Goal: Task Accomplishment & Management: Use online tool/utility

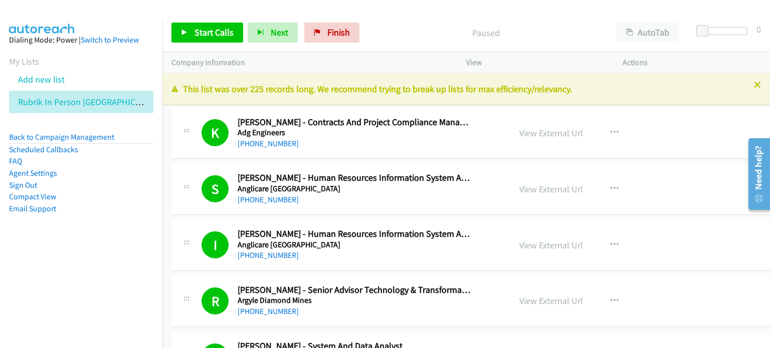
scroll to position [9823, 0]
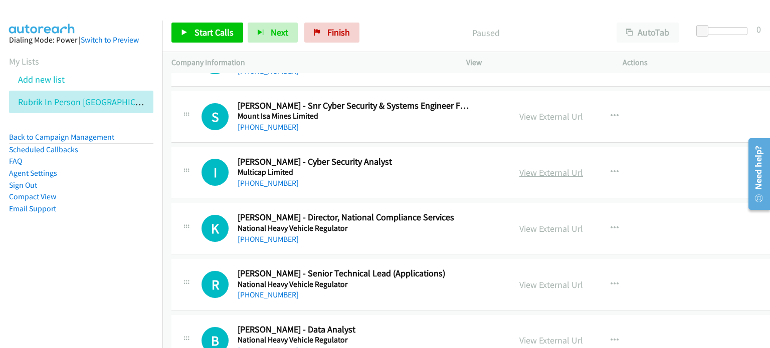
click at [522, 167] on link "View External Url" at bounding box center [551, 173] width 64 height 12
click at [610, 168] on icon "button" at bounding box center [614, 172] width 8 height 8
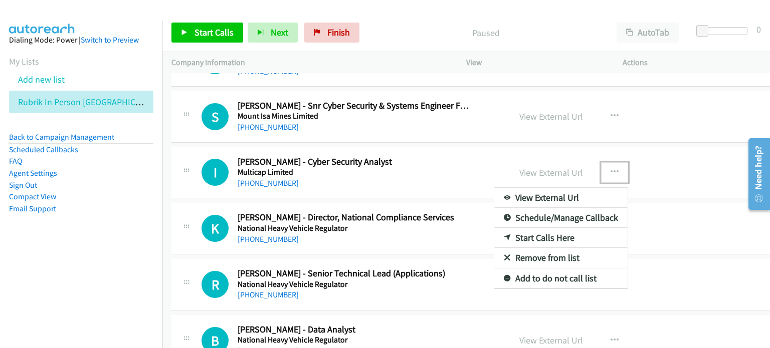
click at [525, 228] on link "Start Calls Here" at bounding box center [560, 238] width 133 height 20
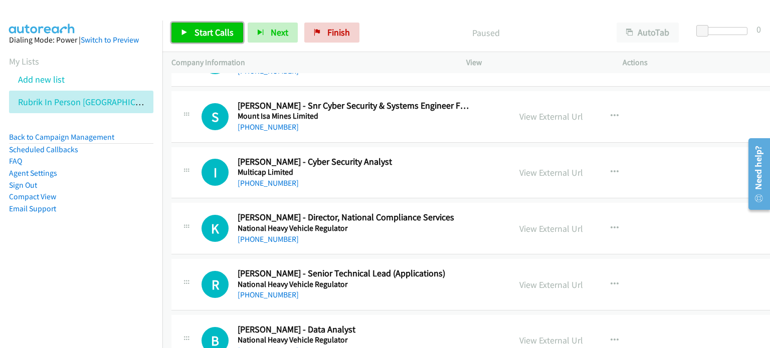
click at [199, 37] on span "Start Calls" at bounding box center [213, 33] width 39 height 12
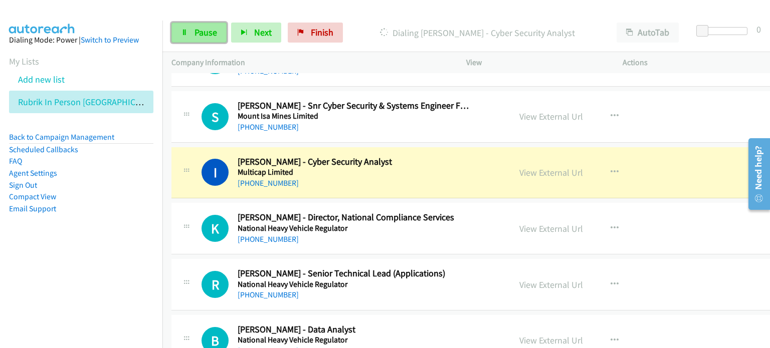
click at [194, 30] on span "Pause" at bounding box center [205, 33] width 23 height 12
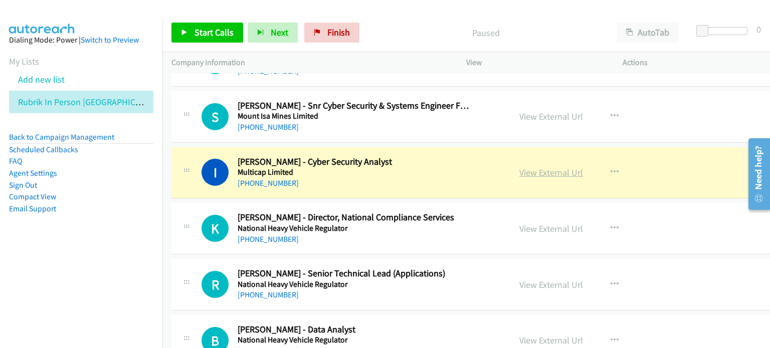
click at [537, 167] on link "View External Url" at bounding box center [551, 173] width 64 height 12
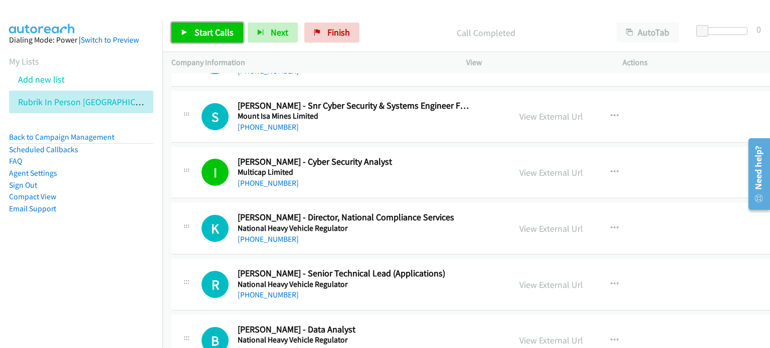
drag, startPoint x: 207, startPoint y: 31, endPoint x: 221, endPoint y: 28, distance: 13.9
click at [208, 31] on span "Start Calls" at bounding box center [213, 33] width 39 height 12
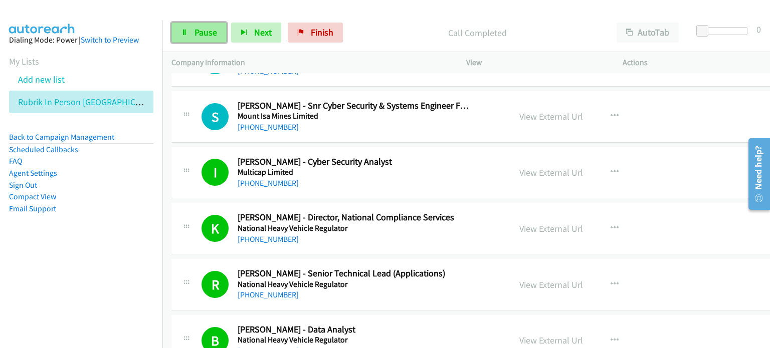
click at [199, 33] on span "Pause" at bounding box center [205, 33] width 23 height 12
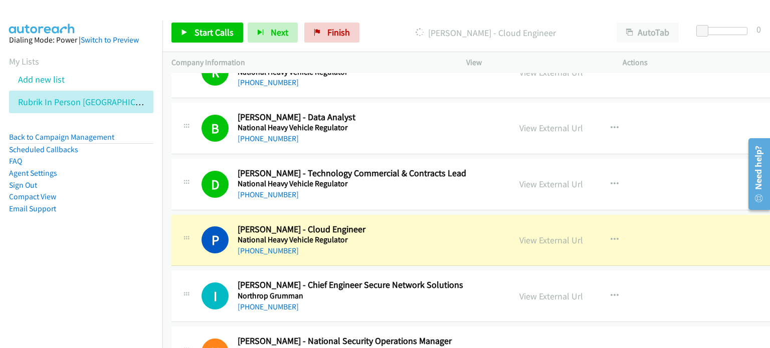
scroll to position [10074, 0]
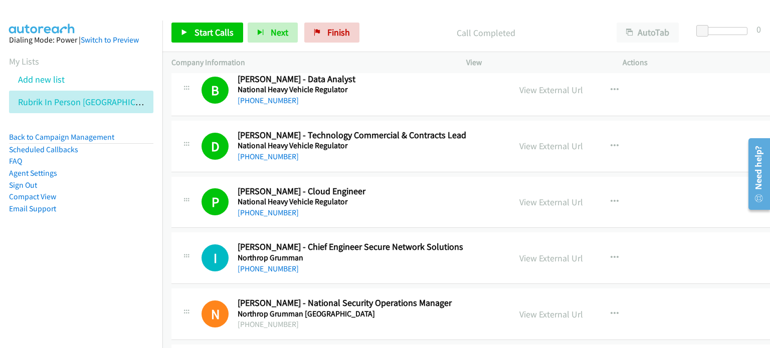
click at [393, 34] on p "Call Completed" at bounding box center [486, 33] width 226 height 14
click at [202, 30] on span "Start Calls" at bounding box center [213, 33] width 39 height 12
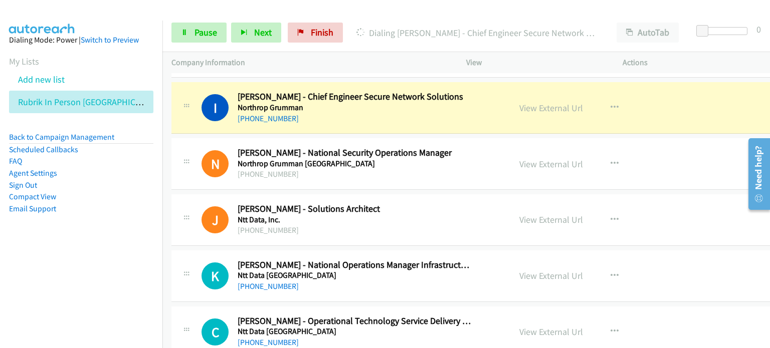
scroll to position [10174, 0]
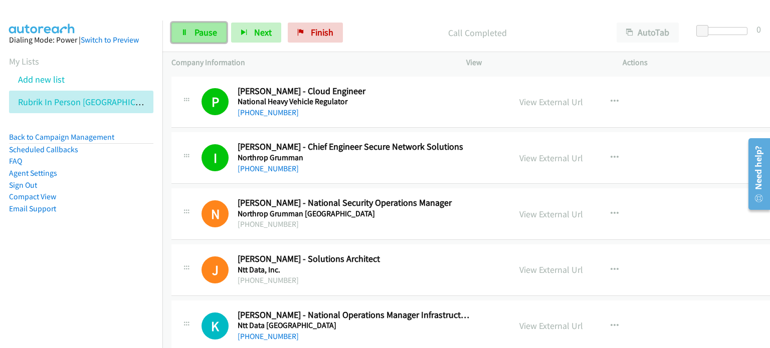
click at [203, 32] on span "Pause" at bounding box center [205, 33] width 23 height 12
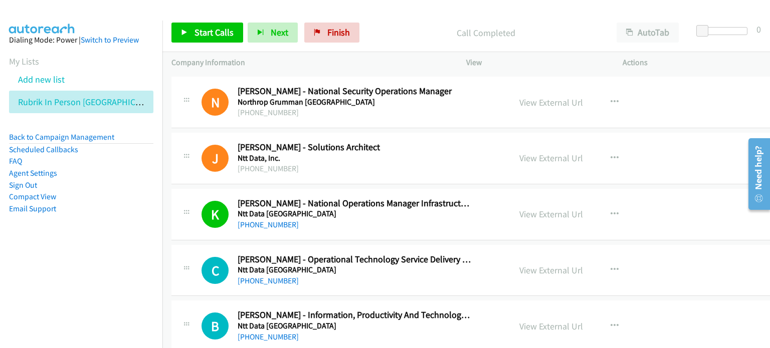
scroll to position [10325, 0]
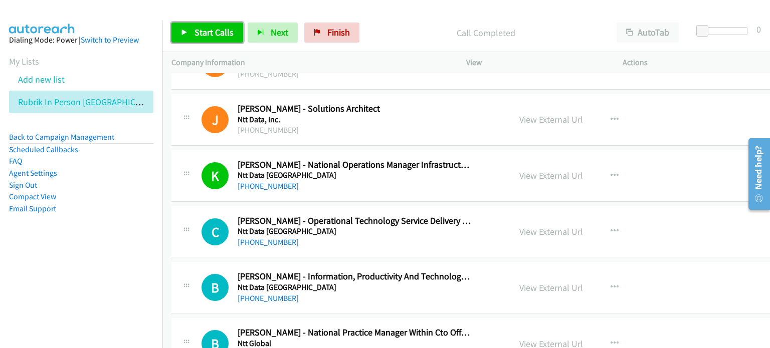
click at [211, 33] on span "Start Calls" at bounding box center [213, 33] width 39 height 12
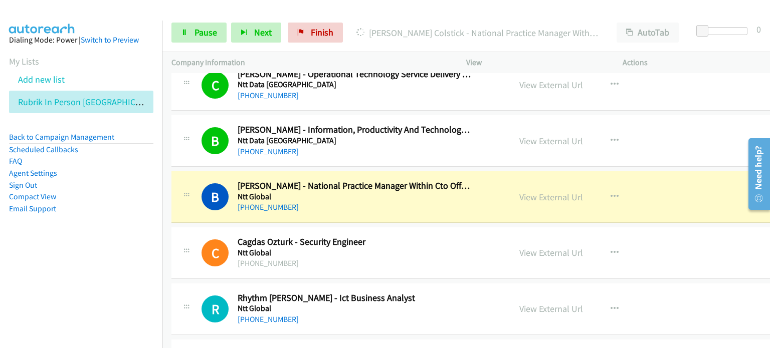
scroll to position [10475, 0]
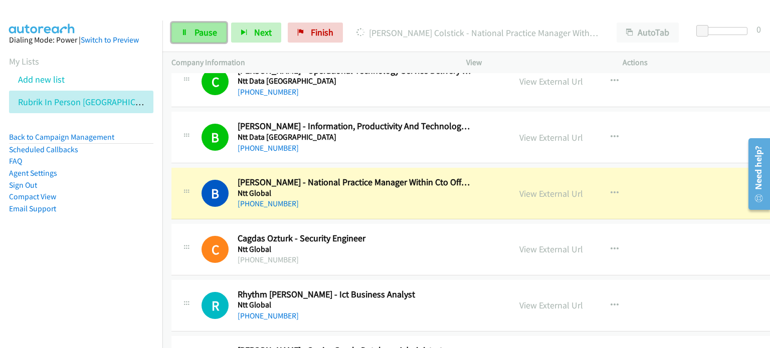
click at [203, 32] on span "Pause" at bounding box center [205, 33] width 23 height 12
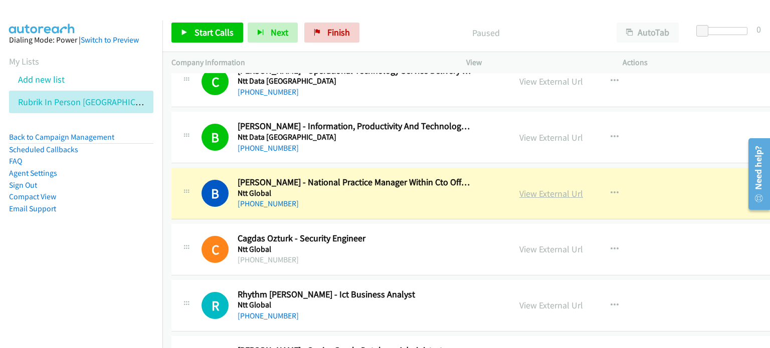
click at [528, 188] on link "View External Url" at bounding box center [551, 194] width 64 height 12
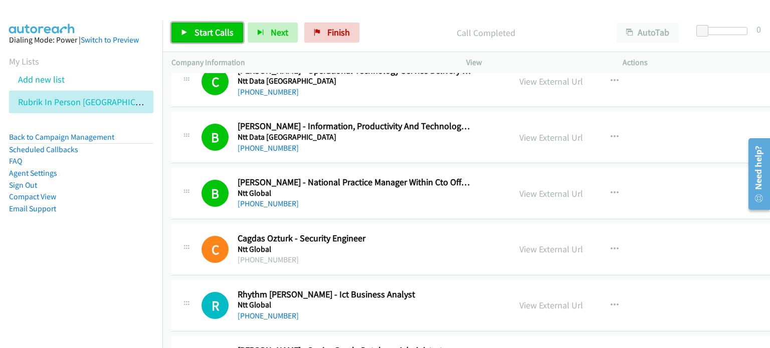
click at [212, 28] on span "Start Calls" at bounding box center [213, 33] width 39 height 12
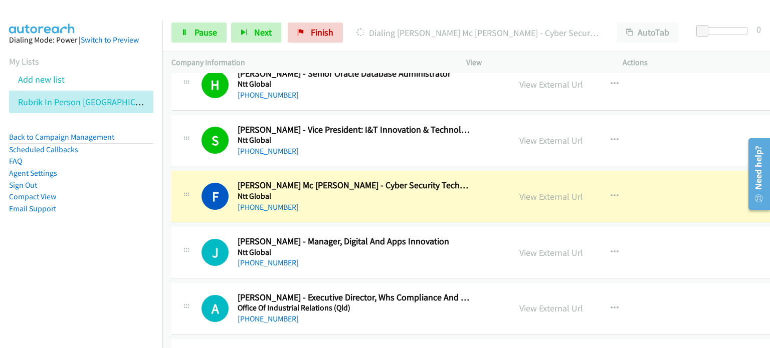
scroll to position [10776, 0]
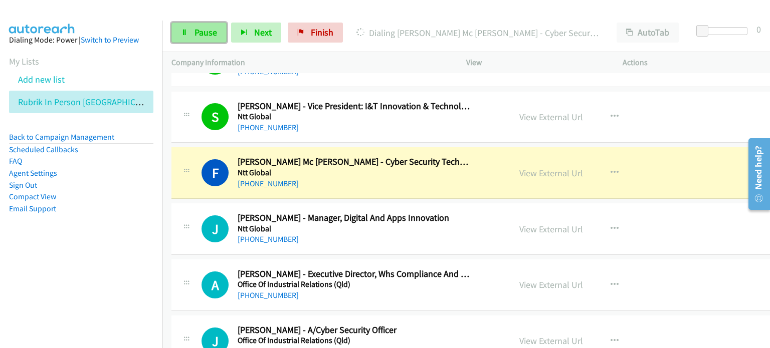
click at [190, 27] on link "Pause" at bounding box center [198, 33] width 55 height 20
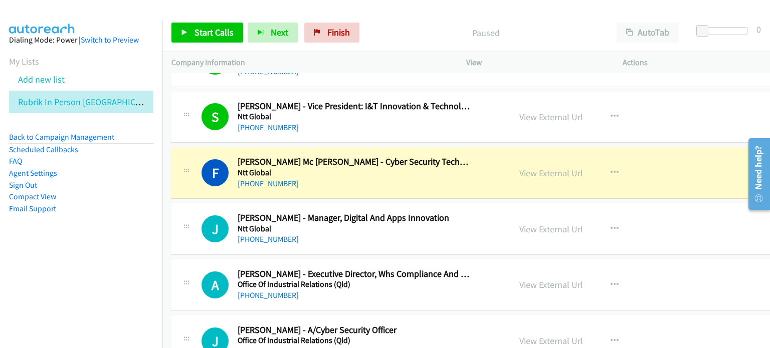
click at [530, 167] on link "View External Url" at bounding box center [551, 173] width 64 height 12
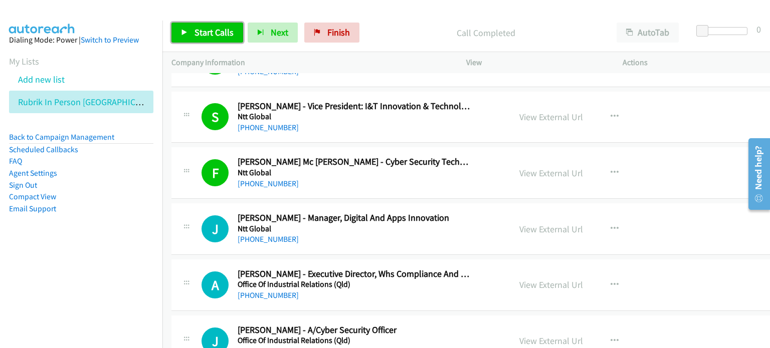
click at [202, 27] on span "Start Calls" at bounding box center [213, 33] width 39 height 12
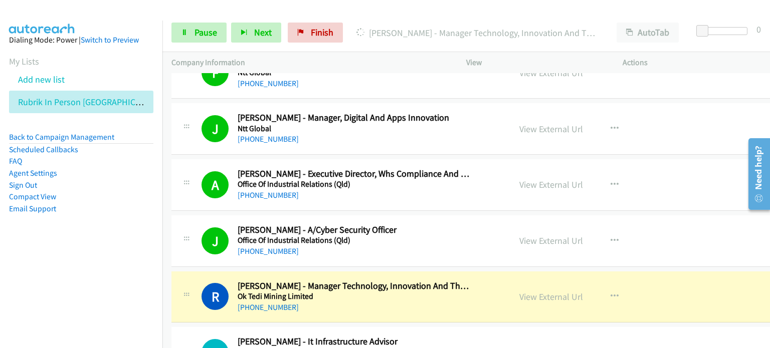
scroll to position [10976, 0]
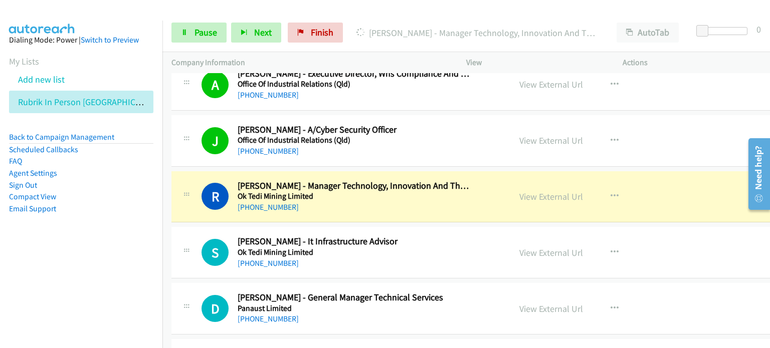
click at [200, 22] on div "Start Calls Pause Next Finish [PERSON_NAME] - Manager Technology, Innovation An…" at bounding box center [465, 33] width 607 height 39
click at [200, 38] on span "Pause" at bounding box center [205, 33] width 23 height 12
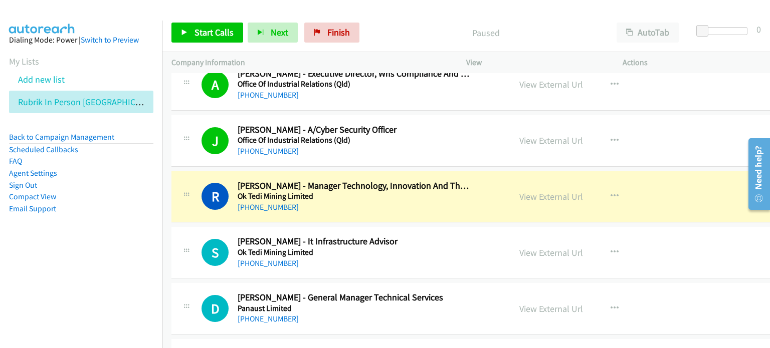
drag, startPoint x: 405, startPoint y: 32, endPoint x: 433, endPoint y: 21, distance: 30.0
click at [405, 32] on p "Paused" at bounding box center [486, 33] width 226 height 14
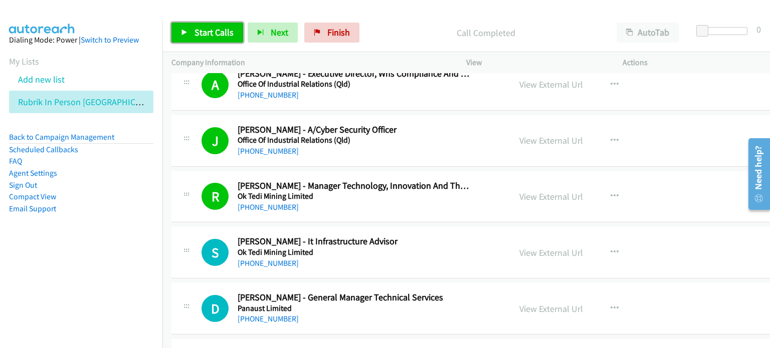
click at [207, 32] on span "Start Calls" at bounding box center [213, 33] width 39 height 12
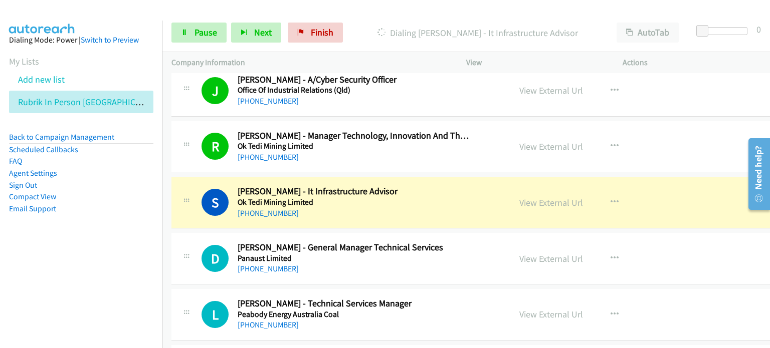
scroll to position [11076, 0]
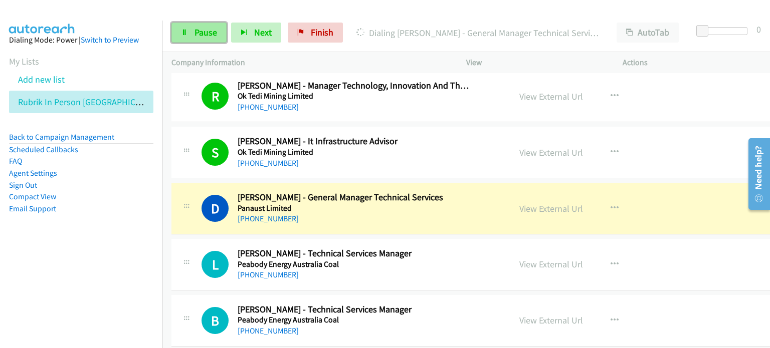
click at [185, 25] on link "Pause" at bounding box center [198, 33] width 55 height 20
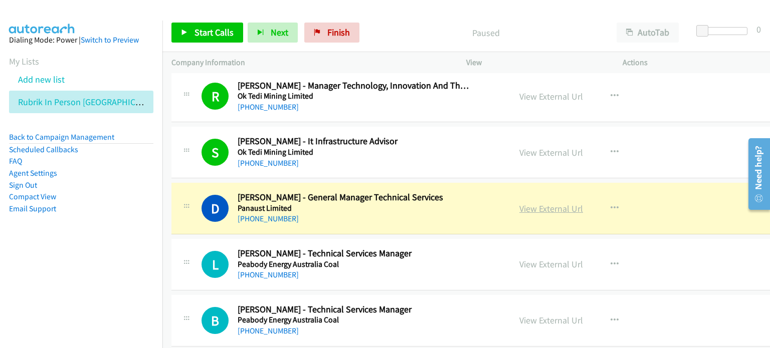
click at [528, 203] on link "View External Url" at bounding box center [551, 209] width 64 height 12
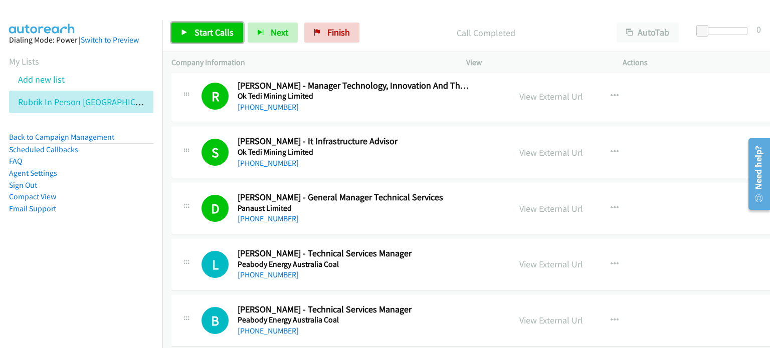
click at [194, 28] on span "Start Calls" at bounding box center [213, 33] width 39 height 12
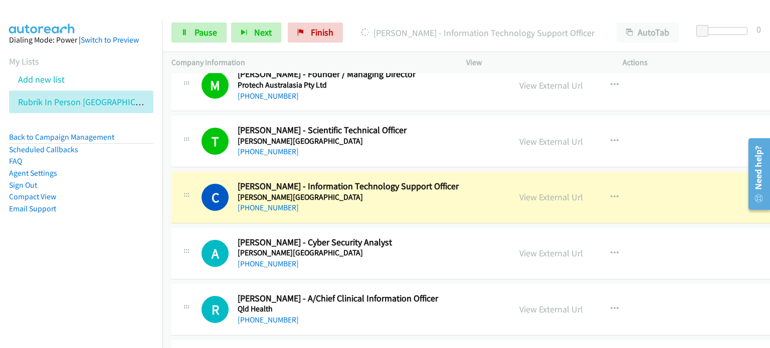
scroll to position [11427, 0]
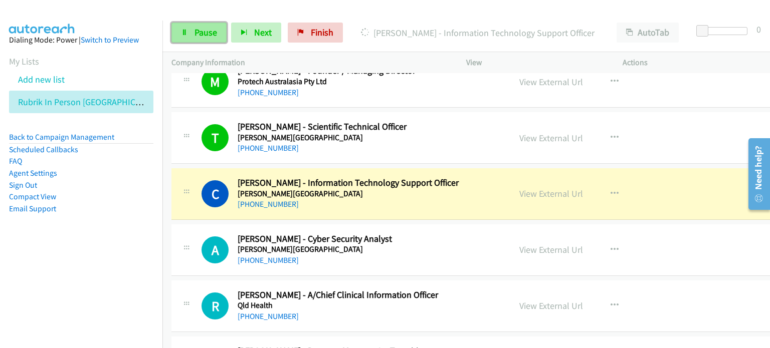
click at [202, 30] on span "Pause" at bounding box center [205, 33] width 23 height 12
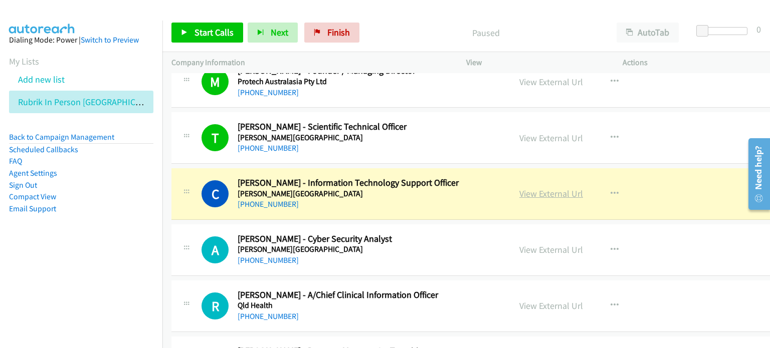
click at [519, 188] on link "View External Url" at bounding box center [551, 194] width 64 height 12
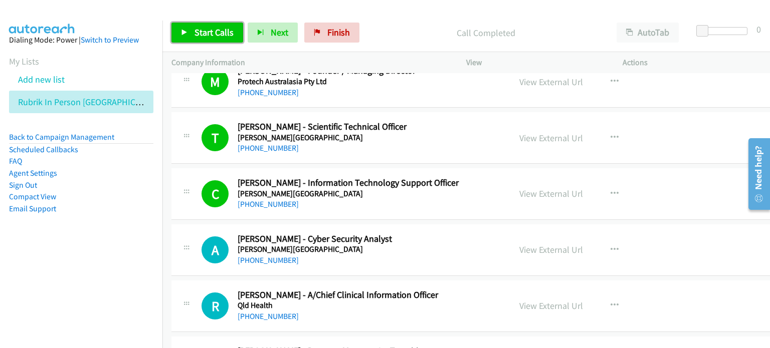
click at [206, 29] on span "Start Calls" at bounding box center [213, 33] width 39 height 12
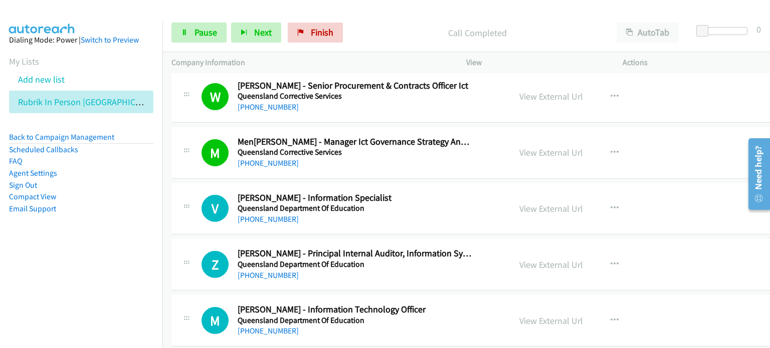
scroll to position [11878, 0]
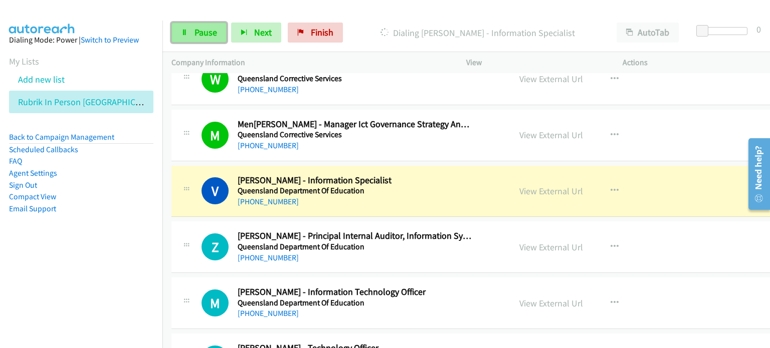
click at [204, 26] on link "Pause" at bounding box center [198, 33] width 55 height 20
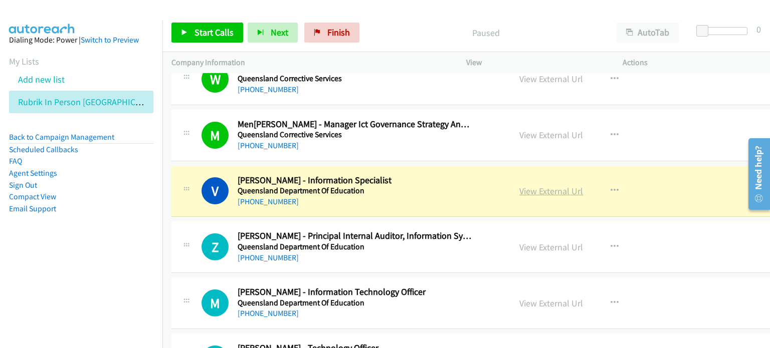
click at [519, 185] on link "View External Url" at bounding box center [551, 191] width 64 height 12
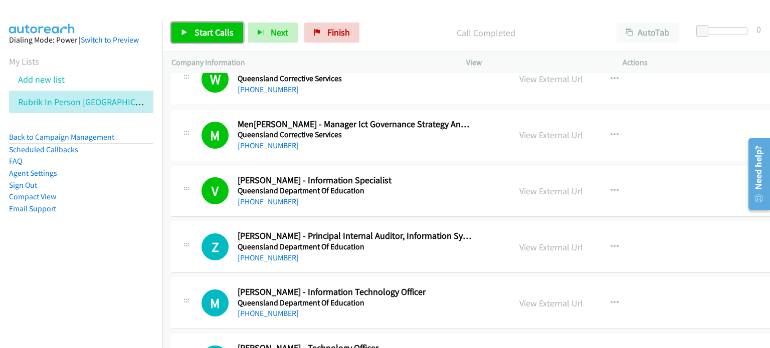
click at [204, 30] on span "Start Calls" at bounding box center [213, 33] width 39 height 12
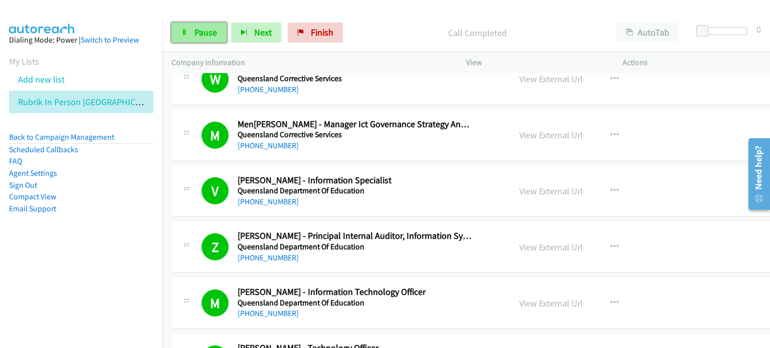
click at [208, 31] on span "Pause" at bounding box center [205, 33] width 23 height 12
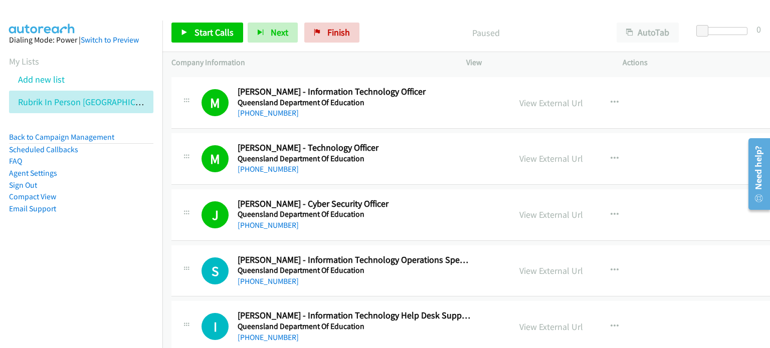
scroll to position [12179, 0]
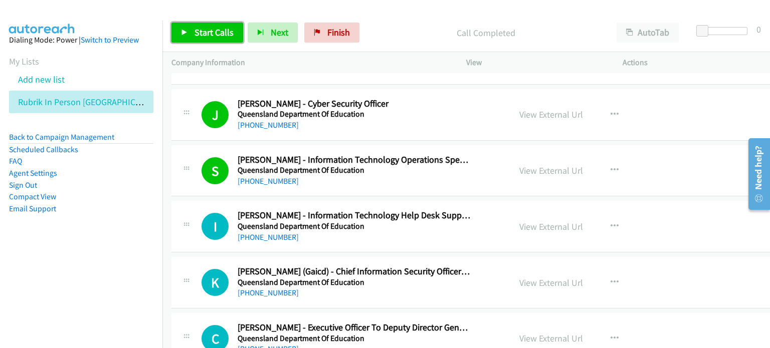
click at [201, 31] on span "Start Calls" at bounding box center [213, 33] width 39 height 12
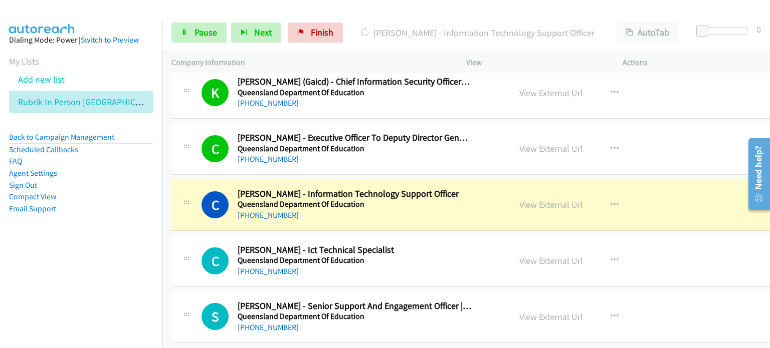
scroll to position [12380, 0]
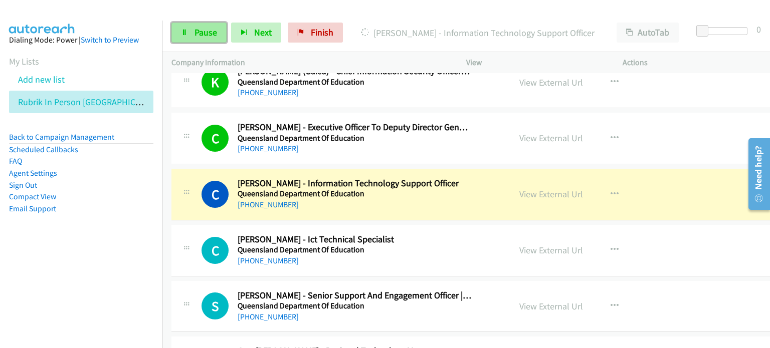
click at [206, 33] on span "Pause" at bounding box center [205, 33] width 23 height 12
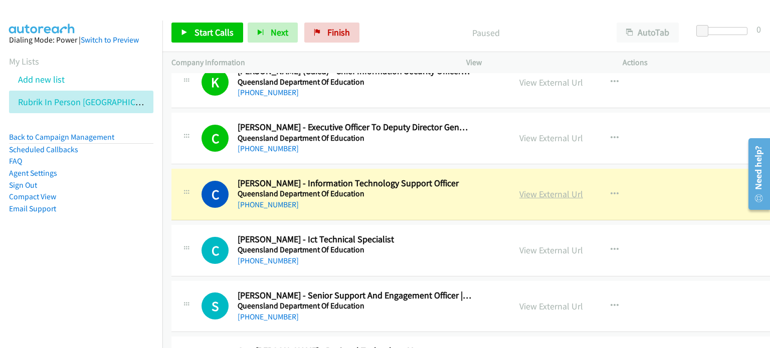
click at [525, 188] on link "View External Url" at bounding box center [551, 194] width 64 height 12
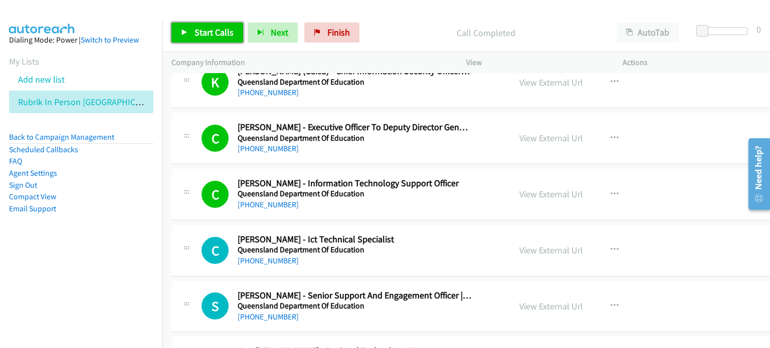
click at [194, 30] on span "Start Calls" at bounding box center [213, 33] width 39 height 12
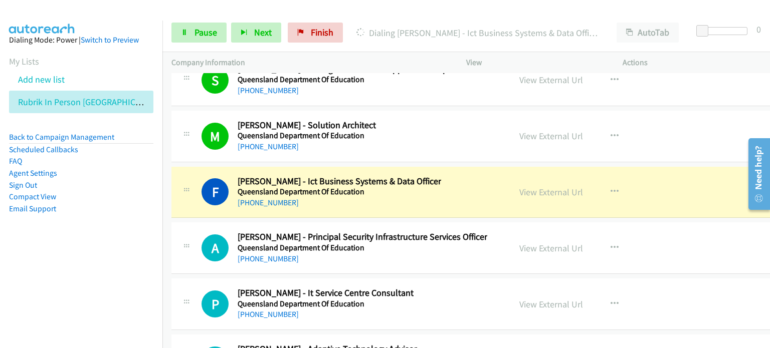
scroll to position [12780, 0]
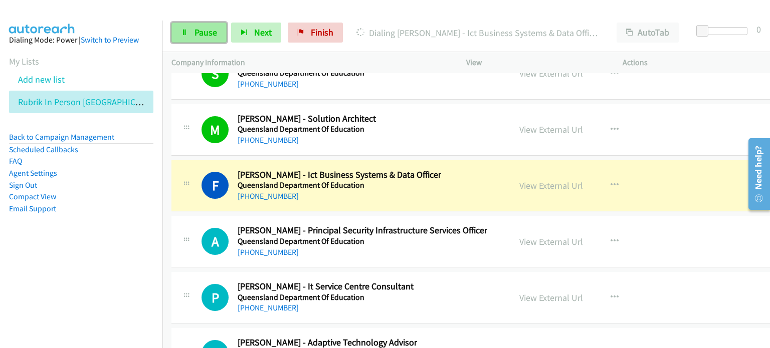
click at [198, 31] on span "Pause" at bounding box center [205, 33] width 23 height 12
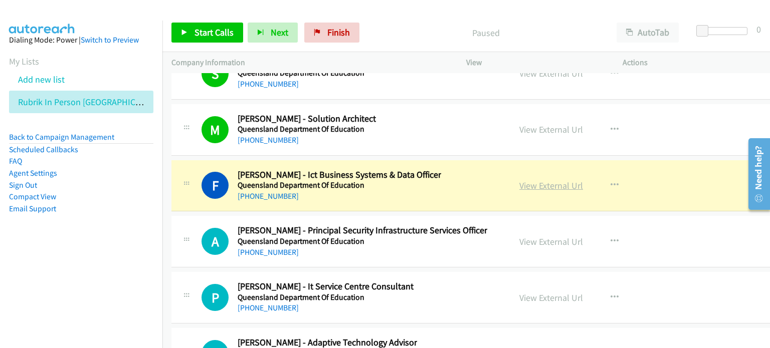
click at [519, 180] on link "View External Url" at bounding box center [551, 186] width 64 height 12
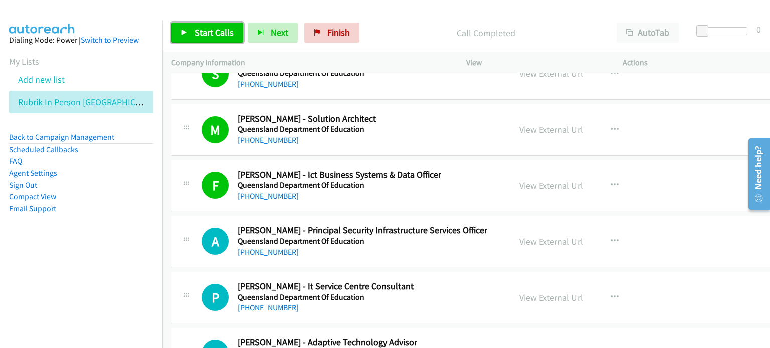
click at [204, 32] on span "Start Calls" at bounding box center [213, 33] width 39 height 12
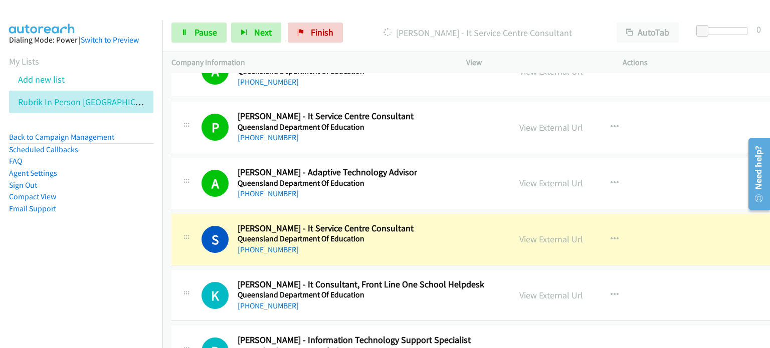
scroll to position [12981, 0]
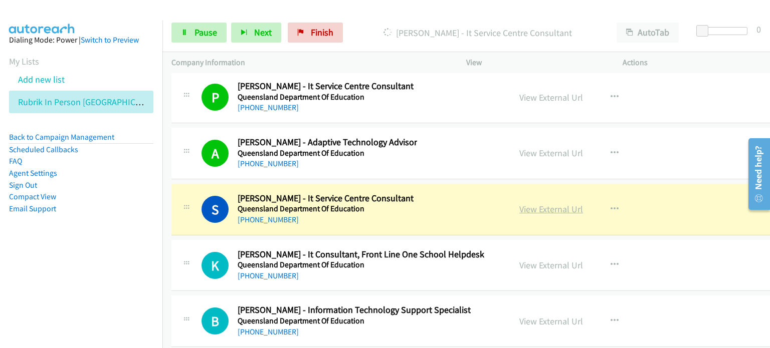
click at [522, 203] on link "View External Url" at bounding box center [551, 209] width 64 height 12
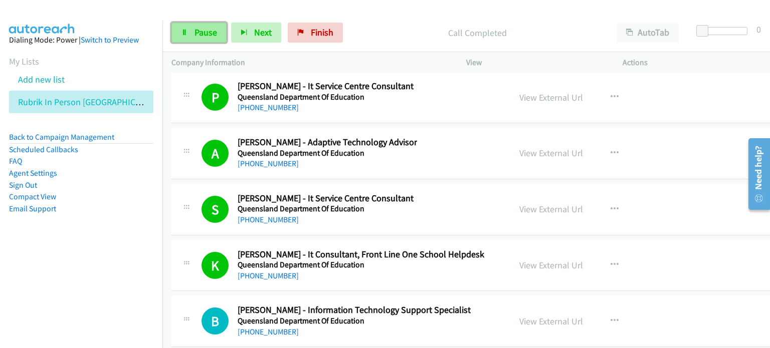
click at [196, 32] on span "Pause" at bounding box center [205, 33] width 23 height 12
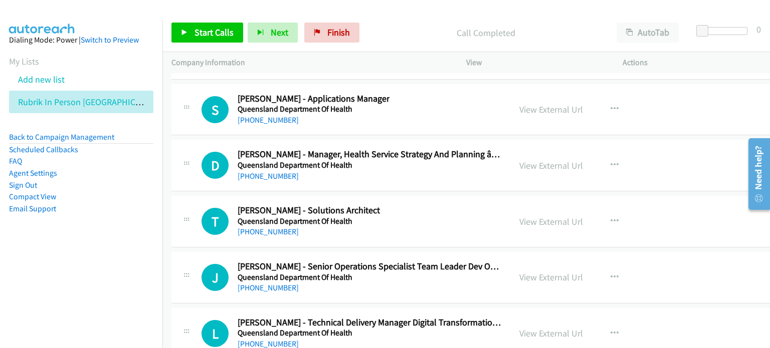
scroll to position [14084, 0]
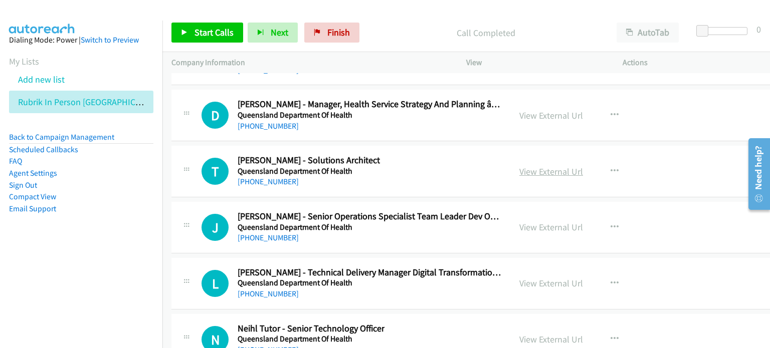
click at [521, 166] on link "View External Url" at bounding box center [551, 172] width 64 height 12
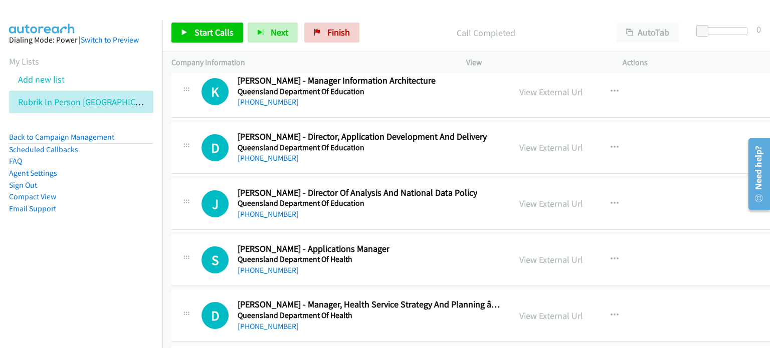
scroll to position [13933, 0]
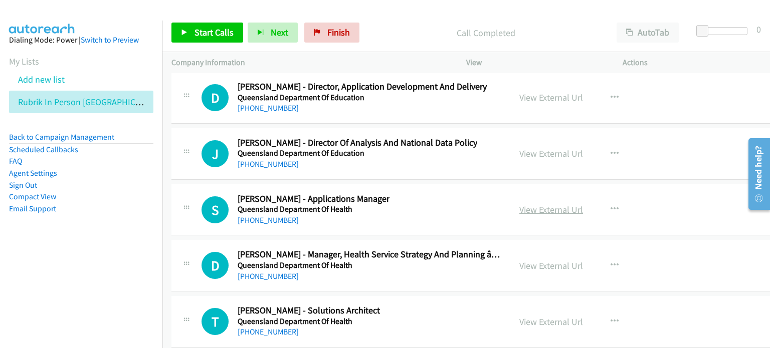
click at [541, 204] on link "View External Url" at bounding box center [551, 210] width 64 height 12
click at [601, 199] on button "button" at bounding box center [614, 209] width 27 height 20
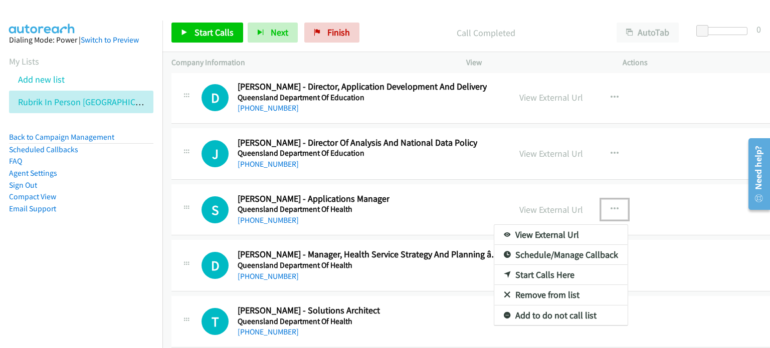
click at [542, 265] on link "Start Calls Here" at bounding box center [560, 275] width 133 height 20
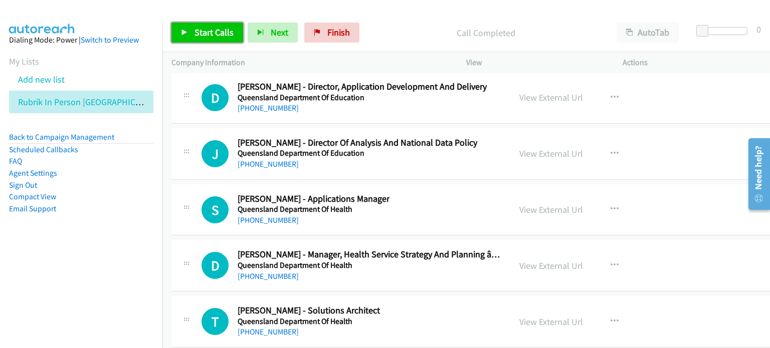
click at [204, 31] on span "Start Calls" at bounding box center [213, 33] width 39 height 12
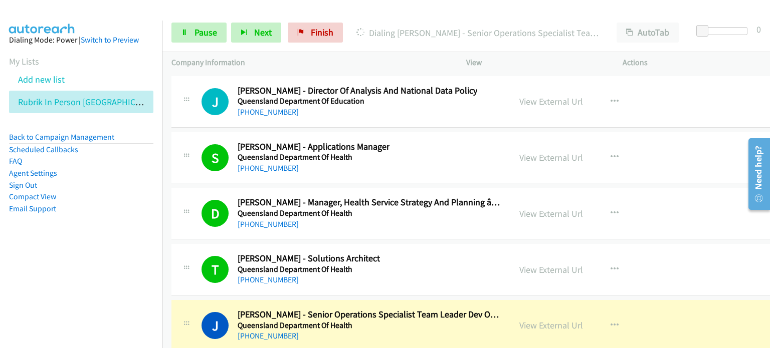
scroll to position [14033, 0]
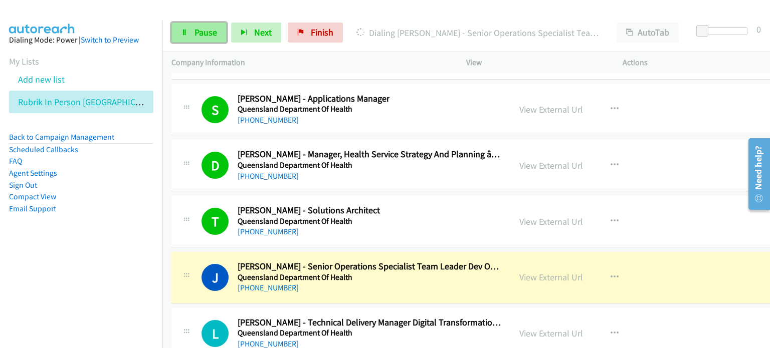
click at [205, 29] on span "Pause" at bounding box center [205, 33] width 23 height 12
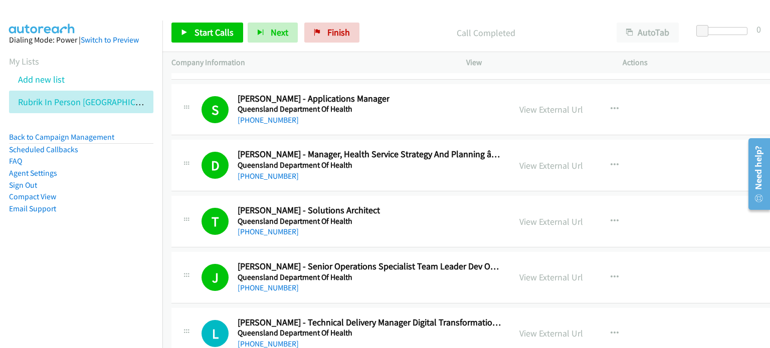
drag, startPoint x: 390, startPoint y: 25, endPoint x: 400, endPoint y: 36, distance: 14.6
click at [390, 25] on div "Call Completed" at bounding box center [486, 33] width 244 height 20
click at [519, 272] on link "View External Url" at bounding box center [551, 278] width 64 height 12
click at [208, 28] on span "Start Calls" at bounding box center [213, 33] width 39 height 12
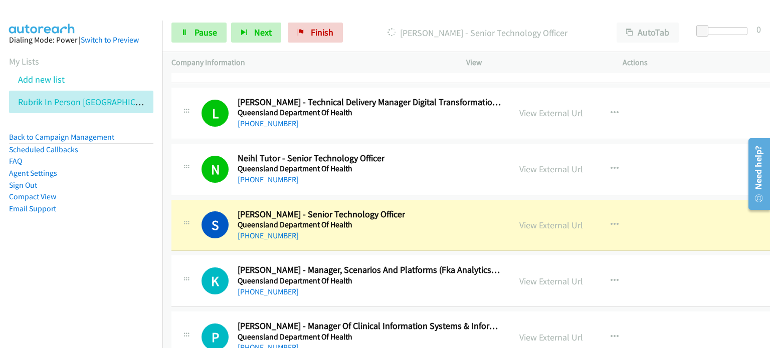
scroll to position [14284, 0]
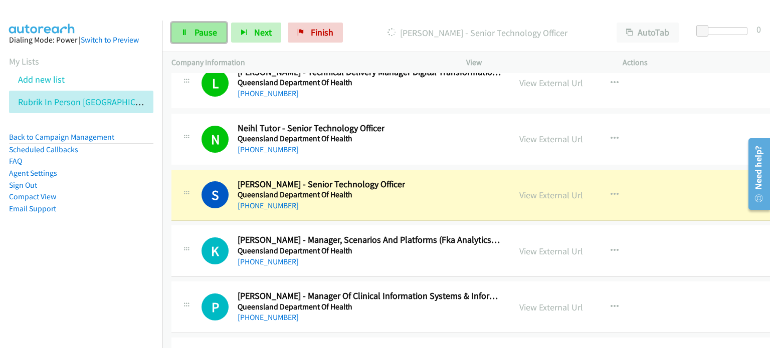
click at [196, 31] on span "Pause" at bounding box center [205, 33] width 23 height 12
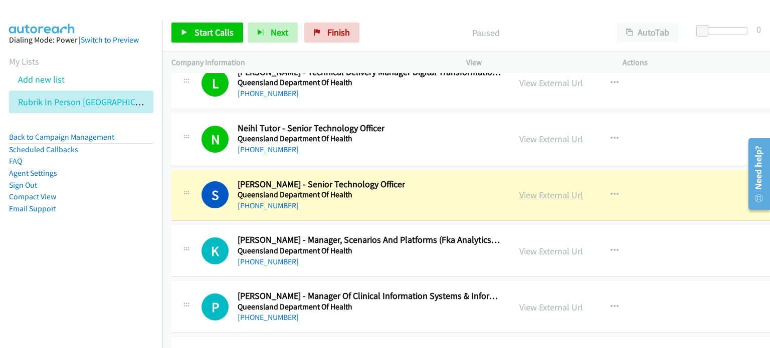
click at [525, 189] on link "View External Url" at bounding box center [551, 195] width 64 height 12
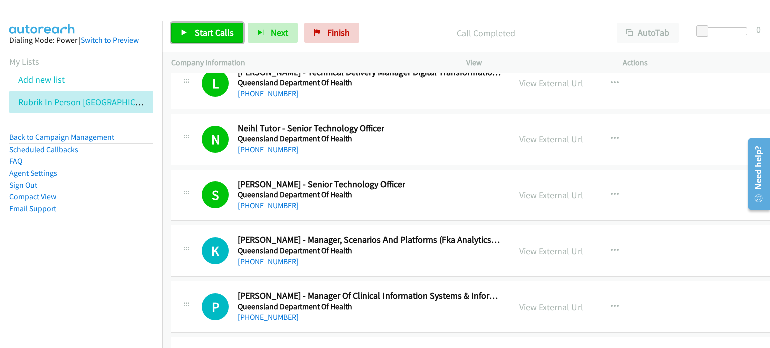
click at [200, 33] on span "Start Calls" at bounding box center [213, 33] width 39 height 12
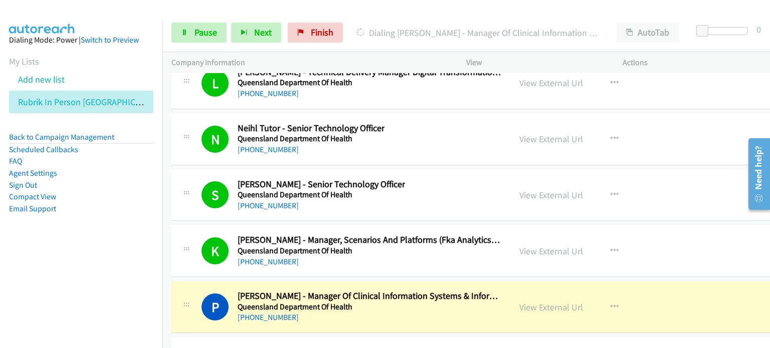
scroll to position [14334, 0]
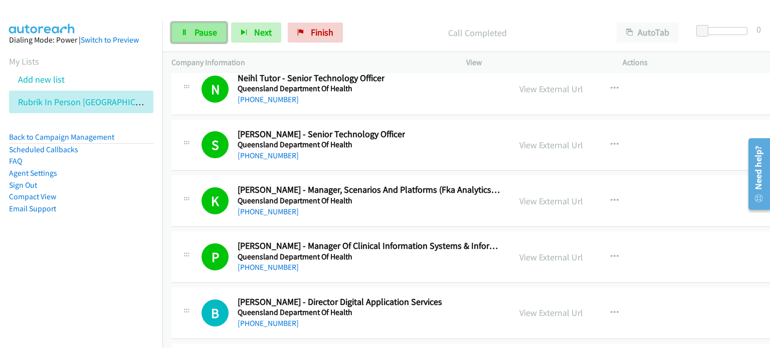
click at [203, 31] on span "Pause" at bounding box center [205, 33] width 23 height 12
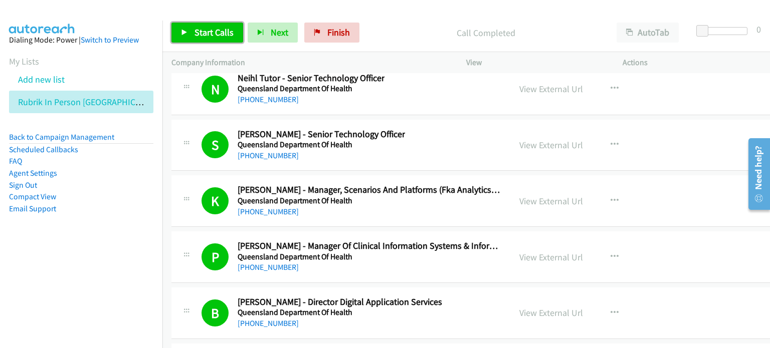
click at [203, 30] on span "Start Calls" at bounding box center [213, 33] width 39 height 12
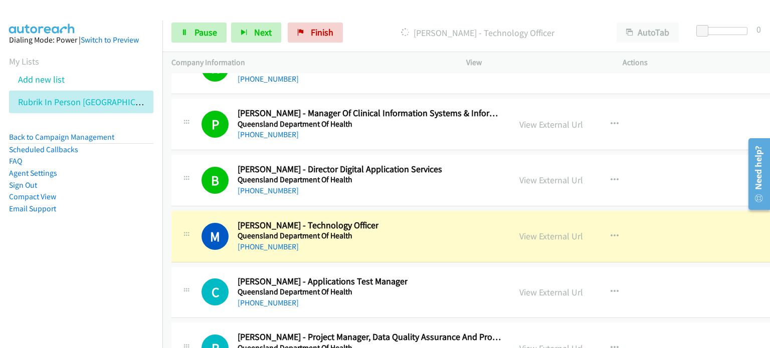
scroll to position [14485, 0]
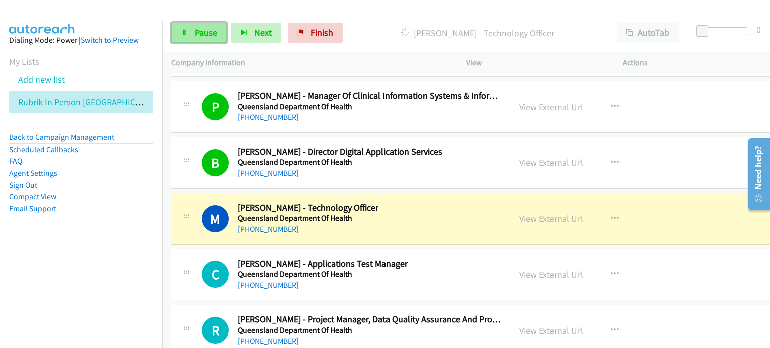
click at [197, 29] on span "Pause" at bounding box center [205, 33] width 23 height 12
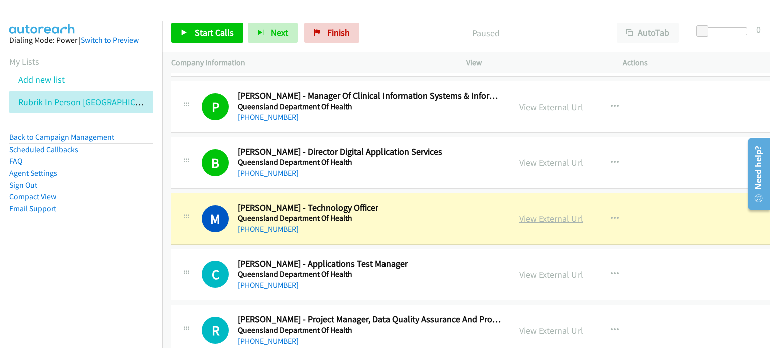
click at [519, 213] on link "View External Url" at bounding box center [551, 219] width 64 height 12
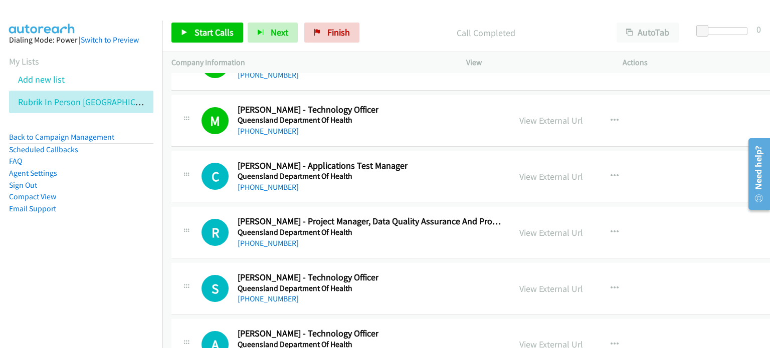
scroll to position [14585, 0]
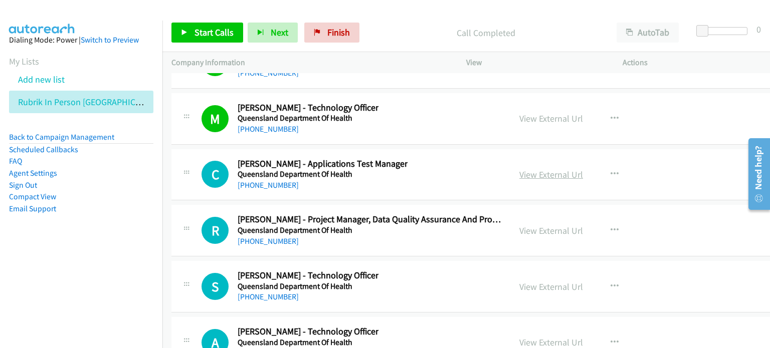
click at [519, 169] on link "View External Url" at bounding box center [551, 175] width 64 height 12
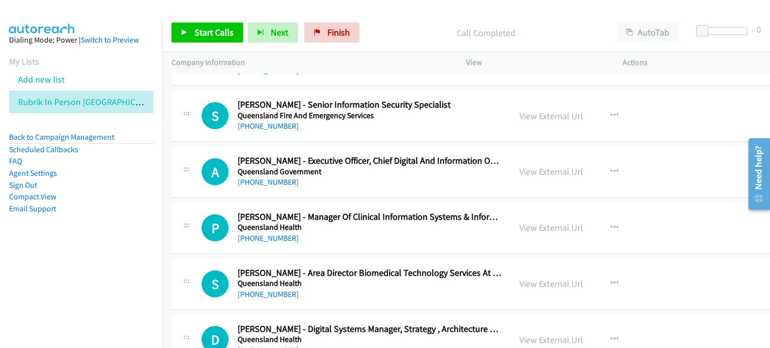
scroll to position [15086, 0]
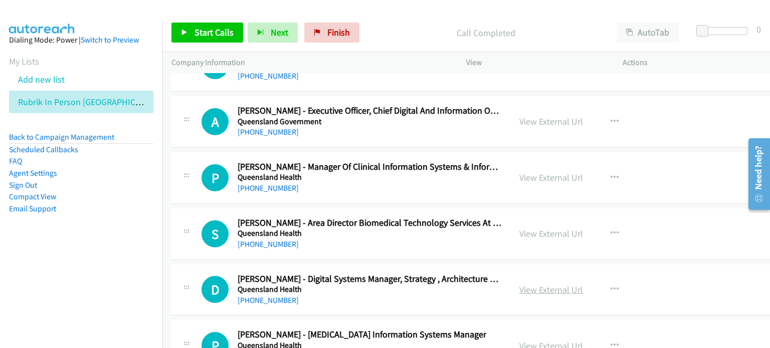
click at [525, 284] on link "View External Url" at bounding box center [551, 290] width 64 height 12
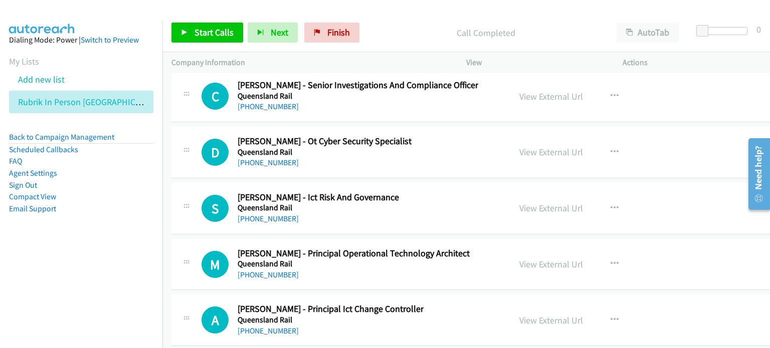
scroll to position [18544, 0]
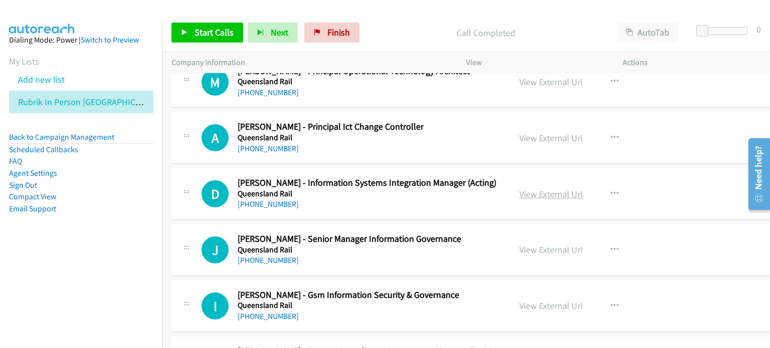
click at [547, 188] on link "View External Url" at bounding box center [551, 194] width 64 height 12
click at [540, 188] on link "View External Url" at bounding box center [551, 194] width 64 height 12
click at [384, 24] on div "Call Completed" at bounding box center [486, 33] width 244 height 20
click at [521, 188] on link "View External Url" at bounding box center [551, 194] width 64 height 12
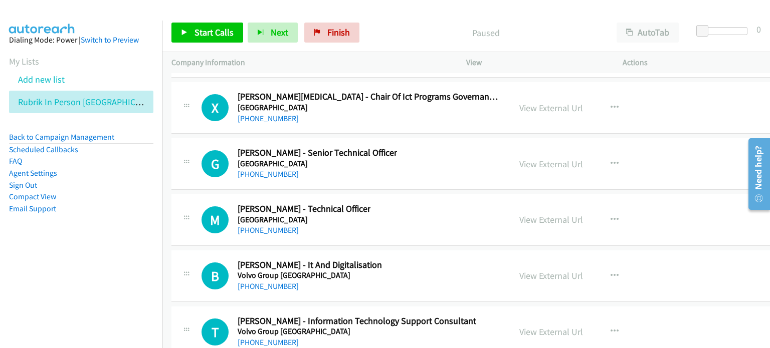
scroll to position [25762, 0]
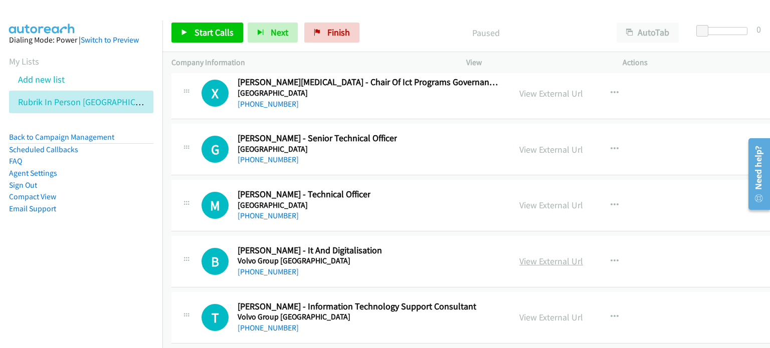
click at [535, 256] on link "View External Url" at bounding box center [551, 262] width 64 height 12
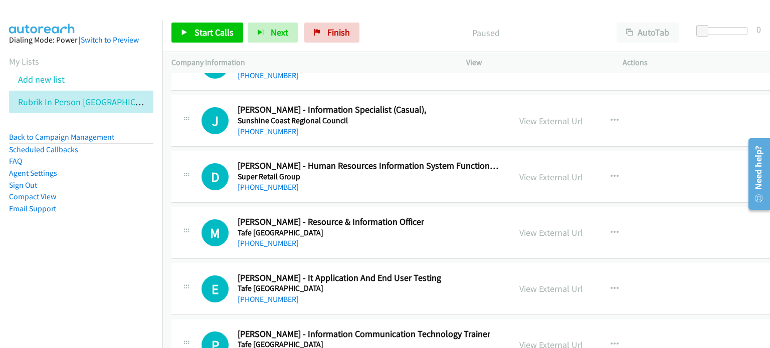
scroll to position [23055, 0]
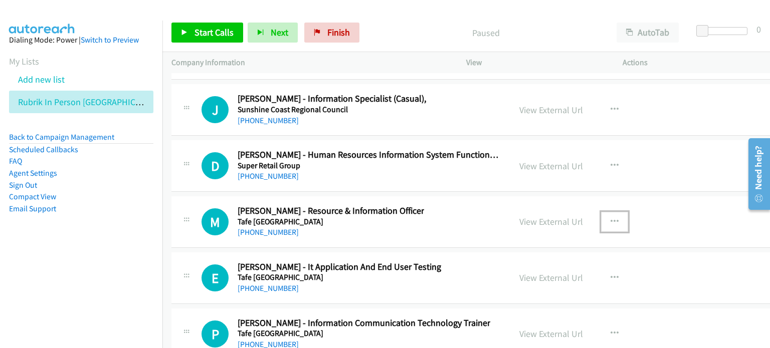
click at [601, 212] on button "button" at bounding box center [614, 222] width 27 height 20
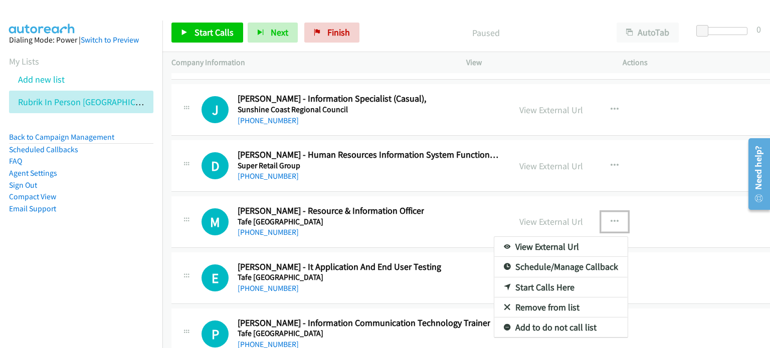
click at [517, 278] on link "Start Calls Here" at bounding box center [560, 288] width 133 height 20
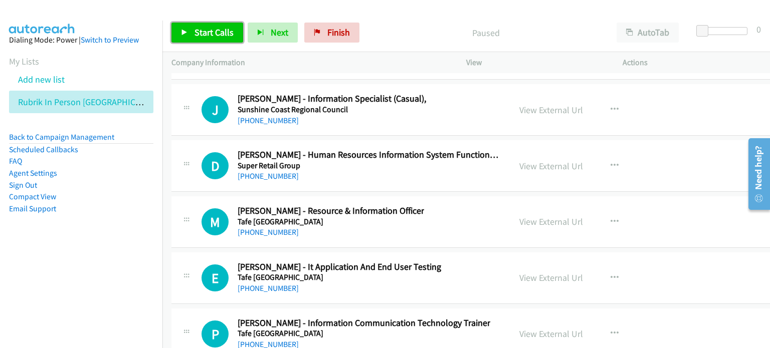
click at [215, 32] on span "Start Calls" at bounding box center [213, 33] width 39 height 12
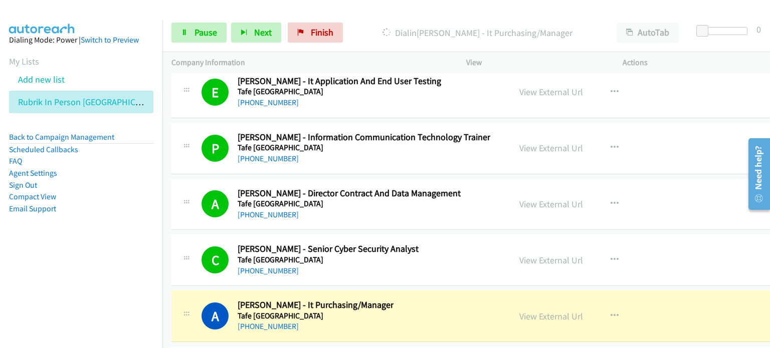
scroll to position [23256, 0]
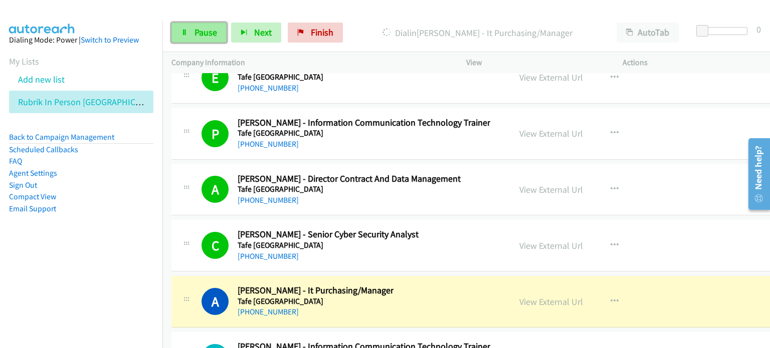
click at [199, 30] on span "Pause" at bounding box center [205, 33] width 23 height 12
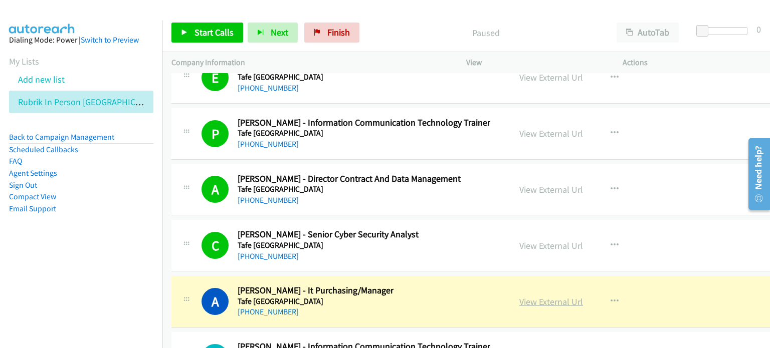
click at [521, 296] on link "View External Url" at bounding box center [551, 302] width 64 height 12
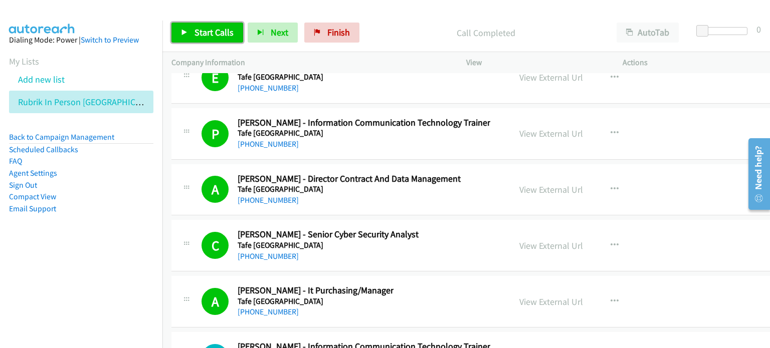
click at [212, 31] on span "Start Calls" at bounding box center [213, 33] width 39 height 12
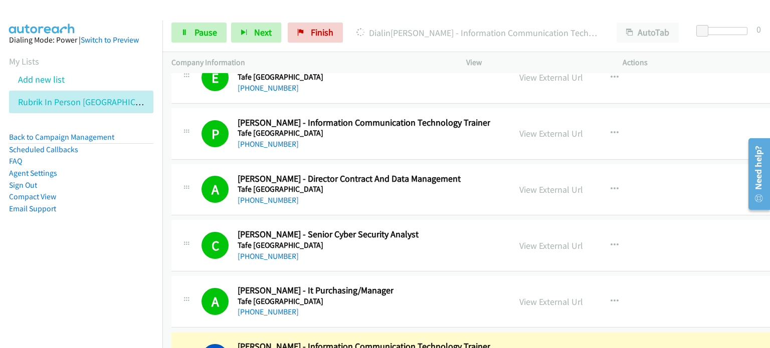
scroll to position [23356, 0]
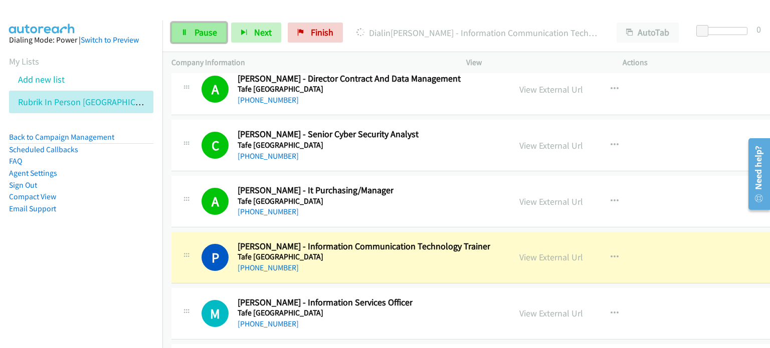
click at [203, 29] on span "Pause" at bounding box center [205, 33] width 23 height 12
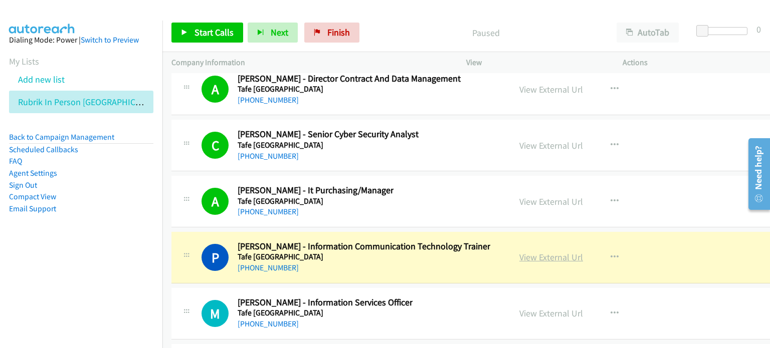
click at [519, 252] on link "View External Url" at bounding box center [551, 258] width 64 height 12
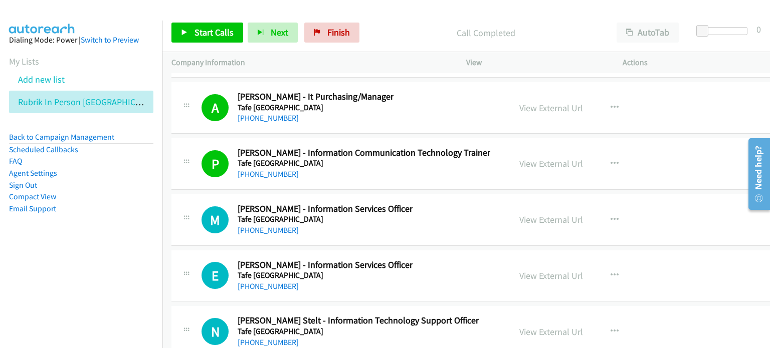
scroll to position [23456, 0]
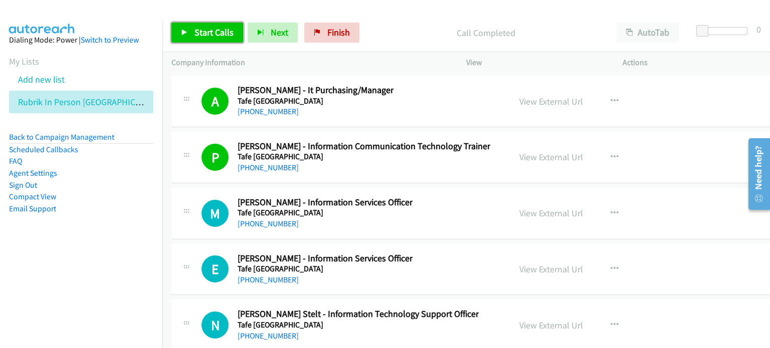
click at [207, 28] on span "Start Calls" at bounding box center [213, 33] width 39 height 12
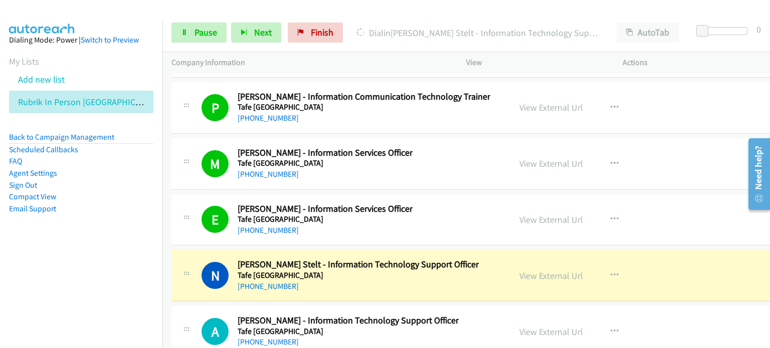
scroll to position [23557, 0]
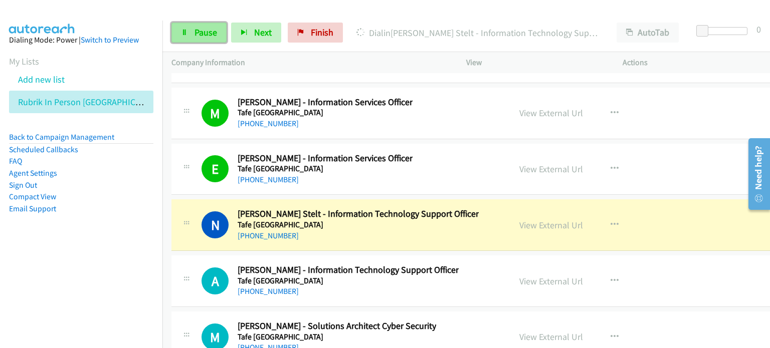
click at [201, 32] on span "Pause" at bounding box center [205, 33] width 23 height 12
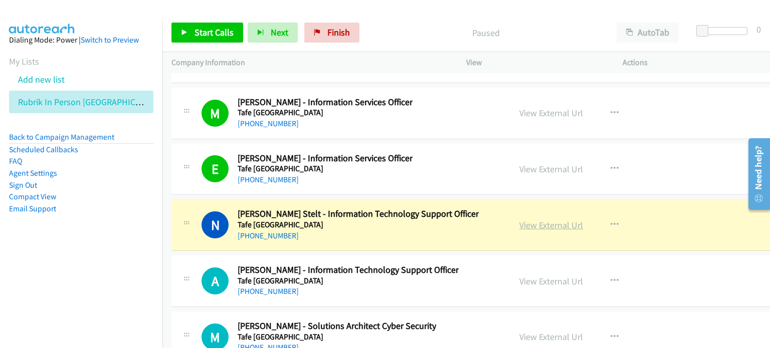
click at [522, 220] on link "View External Url" at bounding box center [551, 226] width 64 height 12
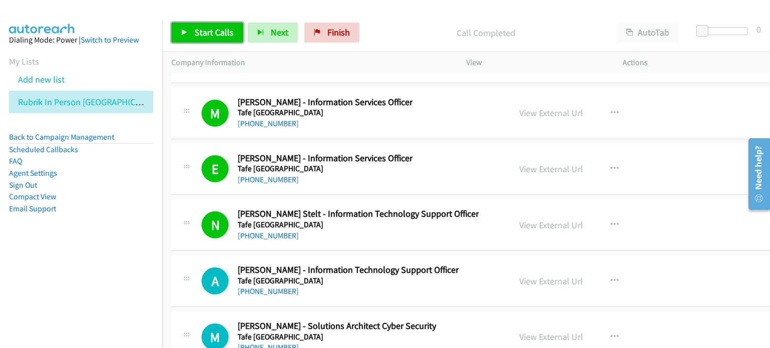
click at [198, 27] on span "Start Calls" at bounding box center [213, 33] width 39 height 12
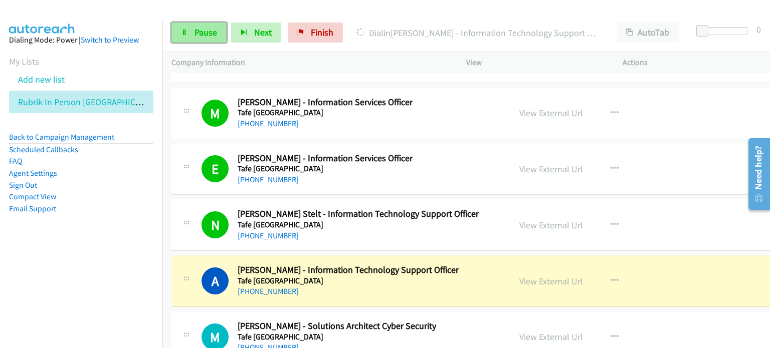
click at [201, 36] on span "Pause" at bounding box center [205, 33] width 23 height 12
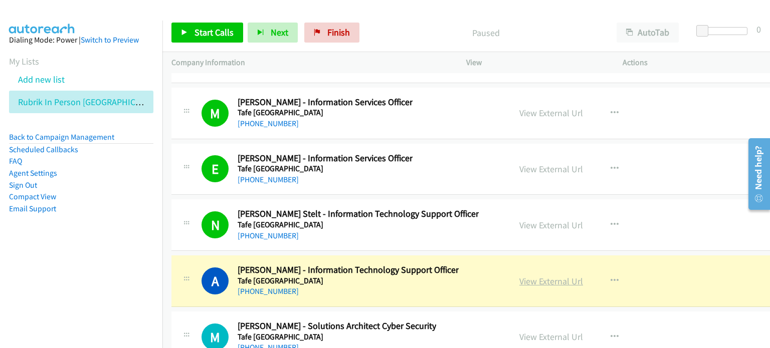
click at [519, 276] on link "View External Url" at bounding box center [551, 282] width 64 height 12
